Goal: Task Accomplishment & Management: Manage account settings

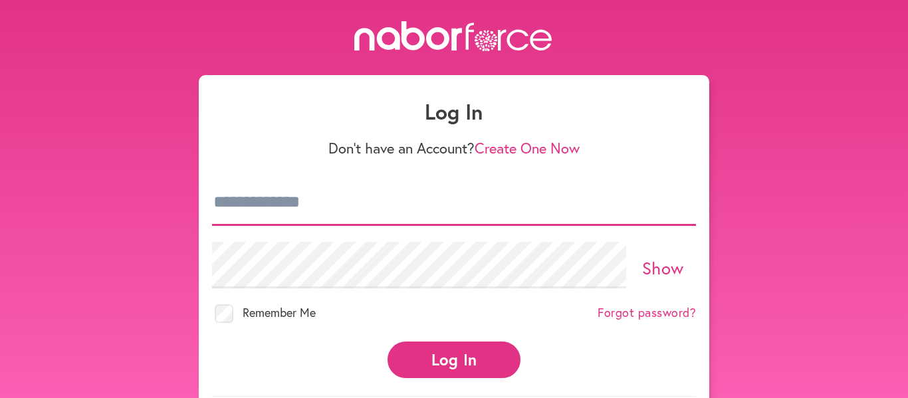
click at [351, 215] on input "email" at bounding box center [454, 203] width 484 height 47
type input "**********"
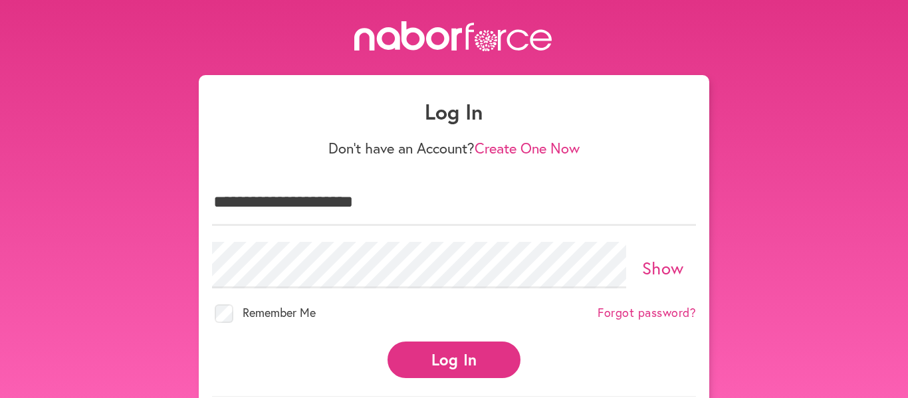
click at [437, 365] on button "Log In" at bounding box center [454, 360] width 133 height 37
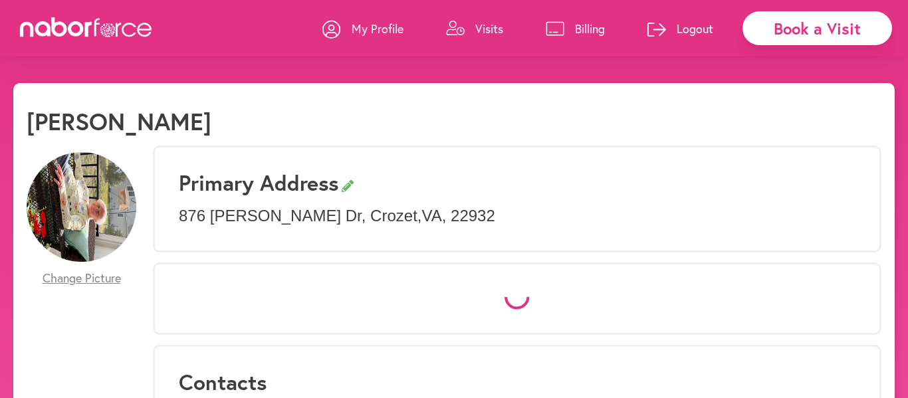
select select "*"
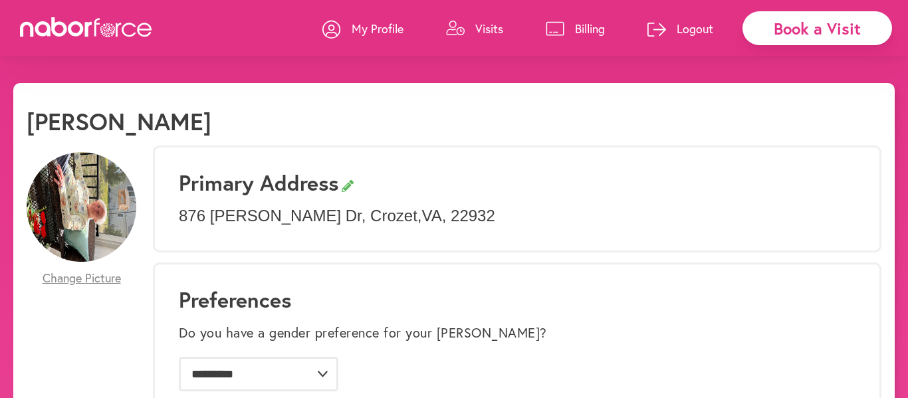
click at [491, 31] on p "Visits" at bounding box center [489, 29] width 28 height 16
select select "*"
click at [482, 29] on p "Visits" at bounding box center [489, 29] width 28 height 16
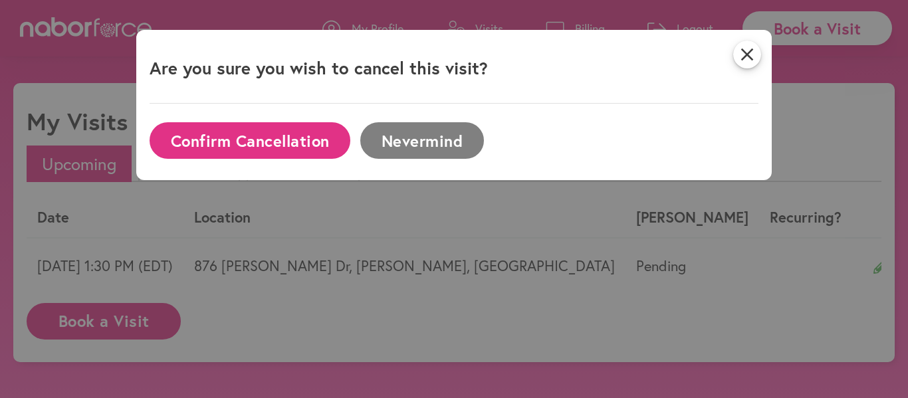
click at [294, 139] on button "Confirm Cancellation" at bounding box center [250, 140] width 201 height 37
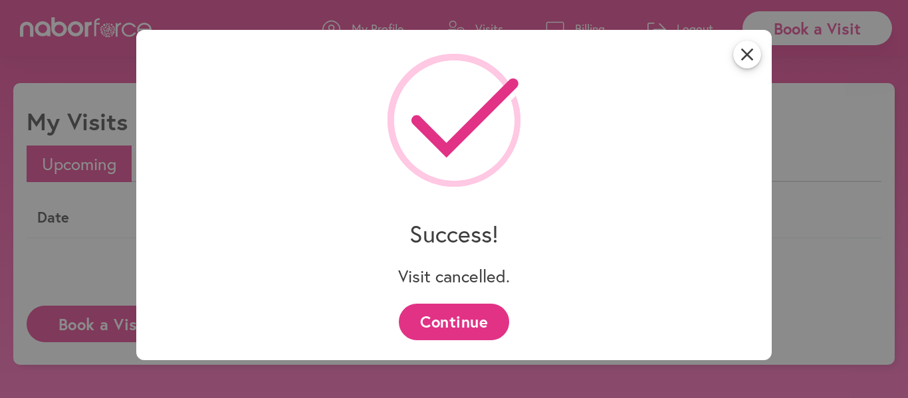
click at [442, 326] on button "Continue" at bounding box center [454, 322] width 110 height 37
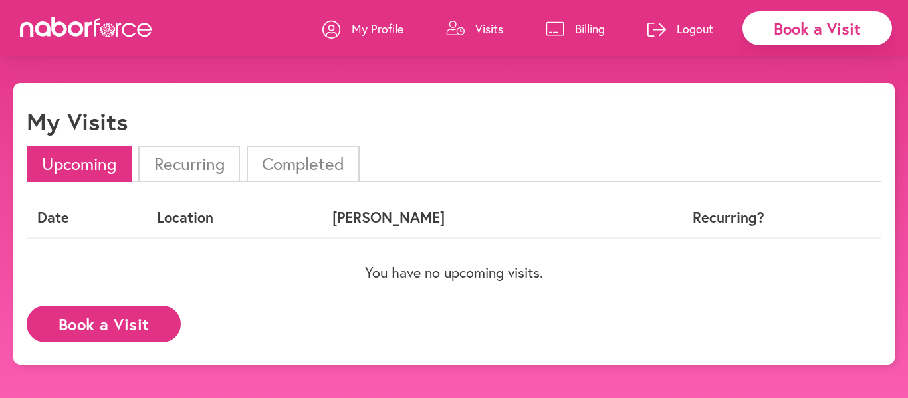
click at [700, 28] on p "Logout" at bounding box center [695, 29] width 37 height 16
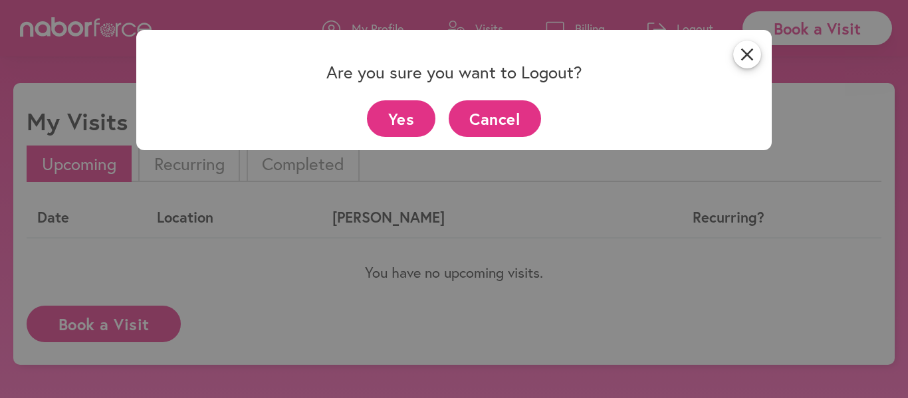
click at [396, 112] on button "Yes" at bounding box center [401, 118] width 68 height 37
